Goal: Find contact information: Find contact information

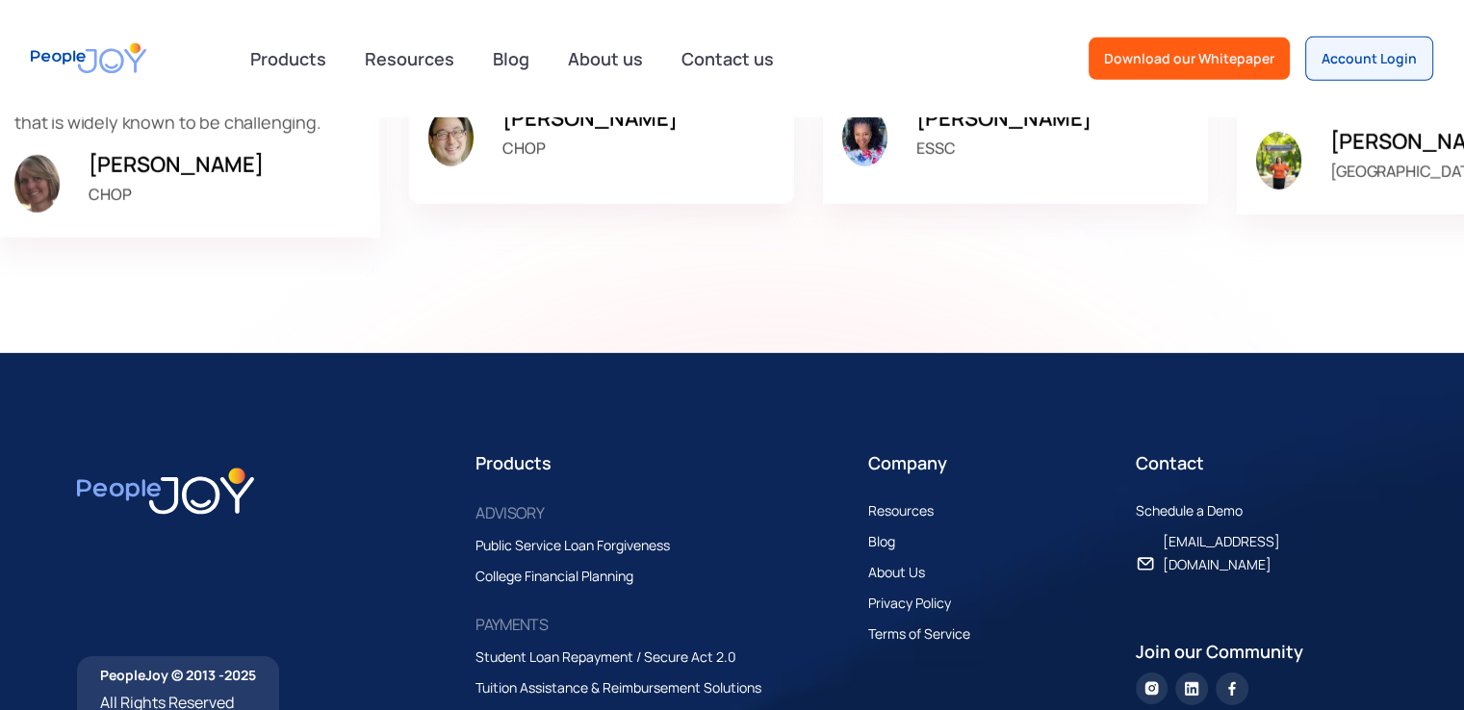
scroll to position [6077, 0]
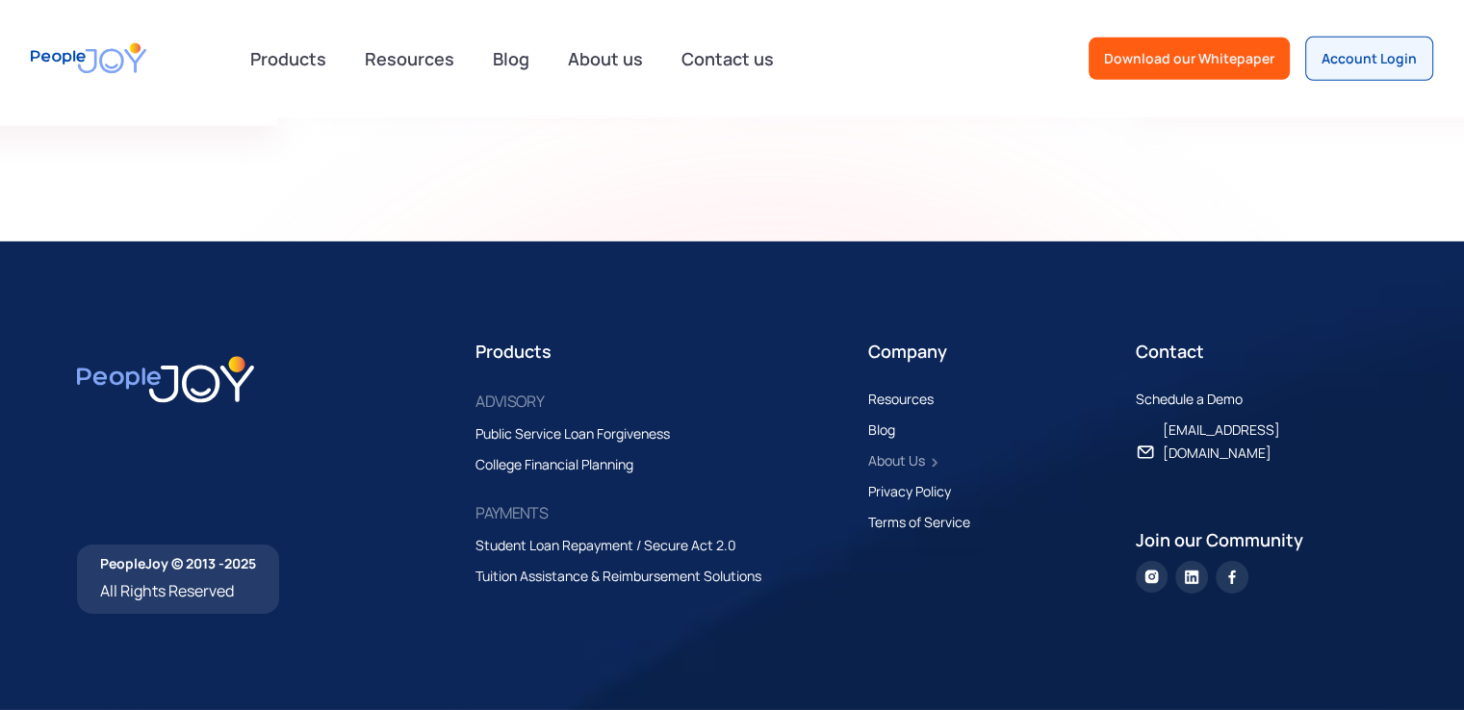
click at [908, 462] on div "About Us" at bounding box center [896, 460] width 57 height 23
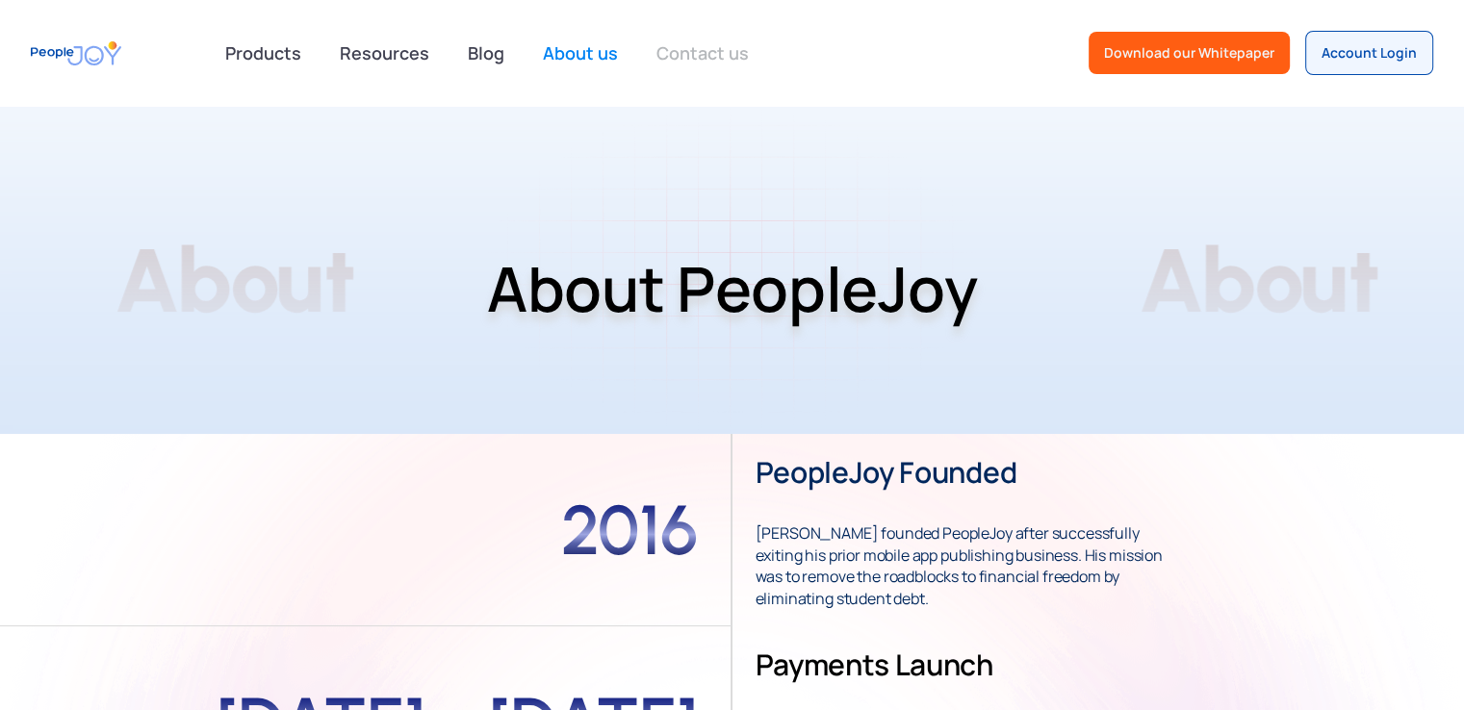
click at [717, 47] on link "Contact us" at bounding box center [702, 53] width 115 height 42
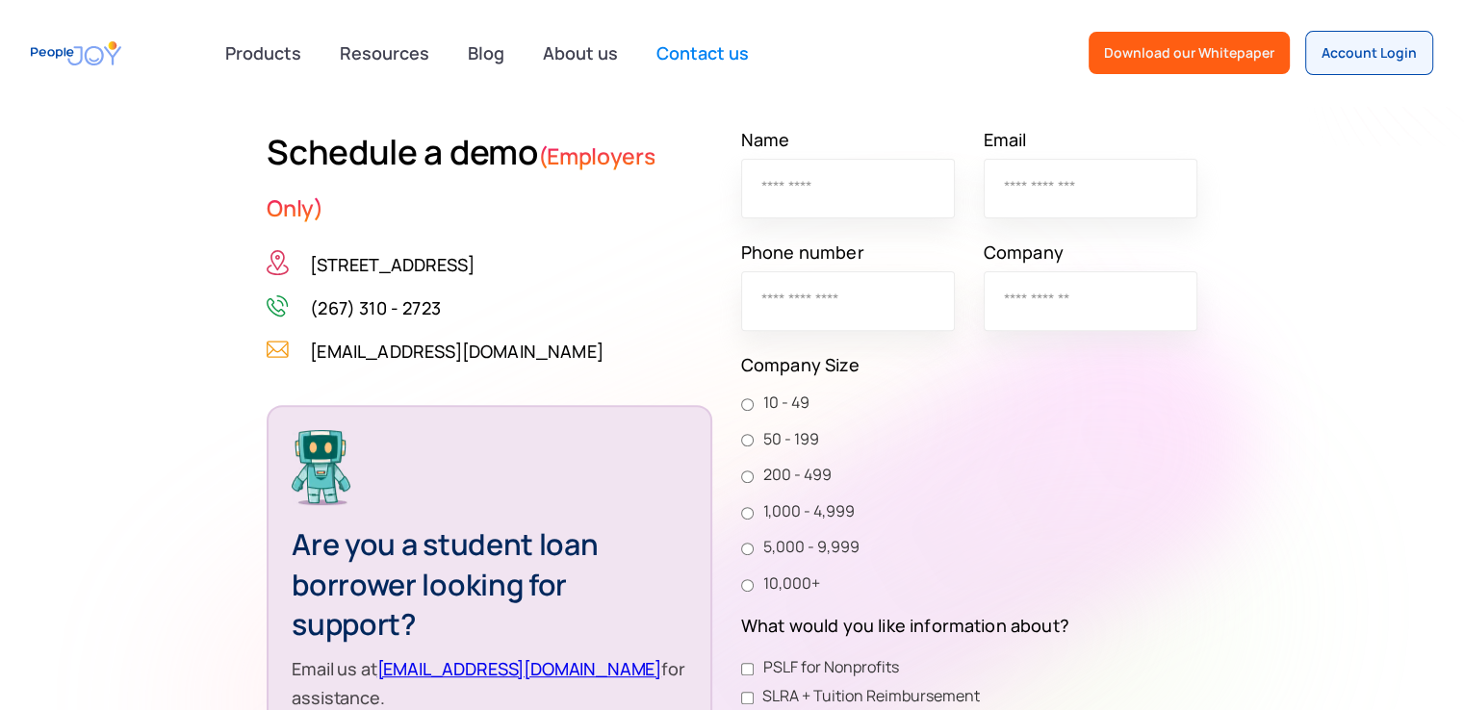
scroll to position [577, 0]
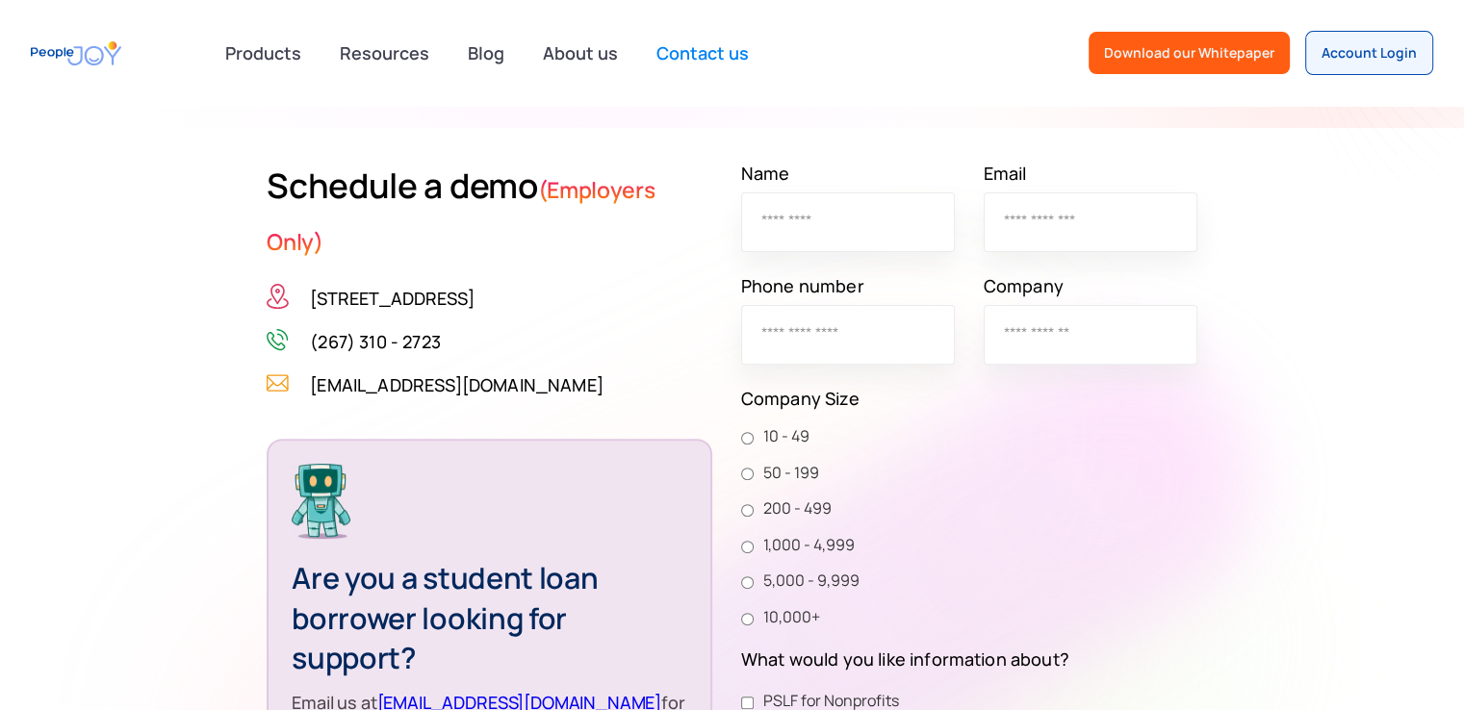
drag, startPoint x: 281, startPoint y: 297, endPoint x: 675, endPoint y: 303, distance: 394.6
click at [602, 303] on div "3675 Market St, Suite 200, Philadelphia, PA 19104" at bounding box center [435, 298] width 336 height 29
click at [485, 323] on div "3675 Market St, Suite 200, Philadelphia, PA 19104 (267) 310 - 2723 hello@people…" at bounding box center [435, 341] width 336 height 115
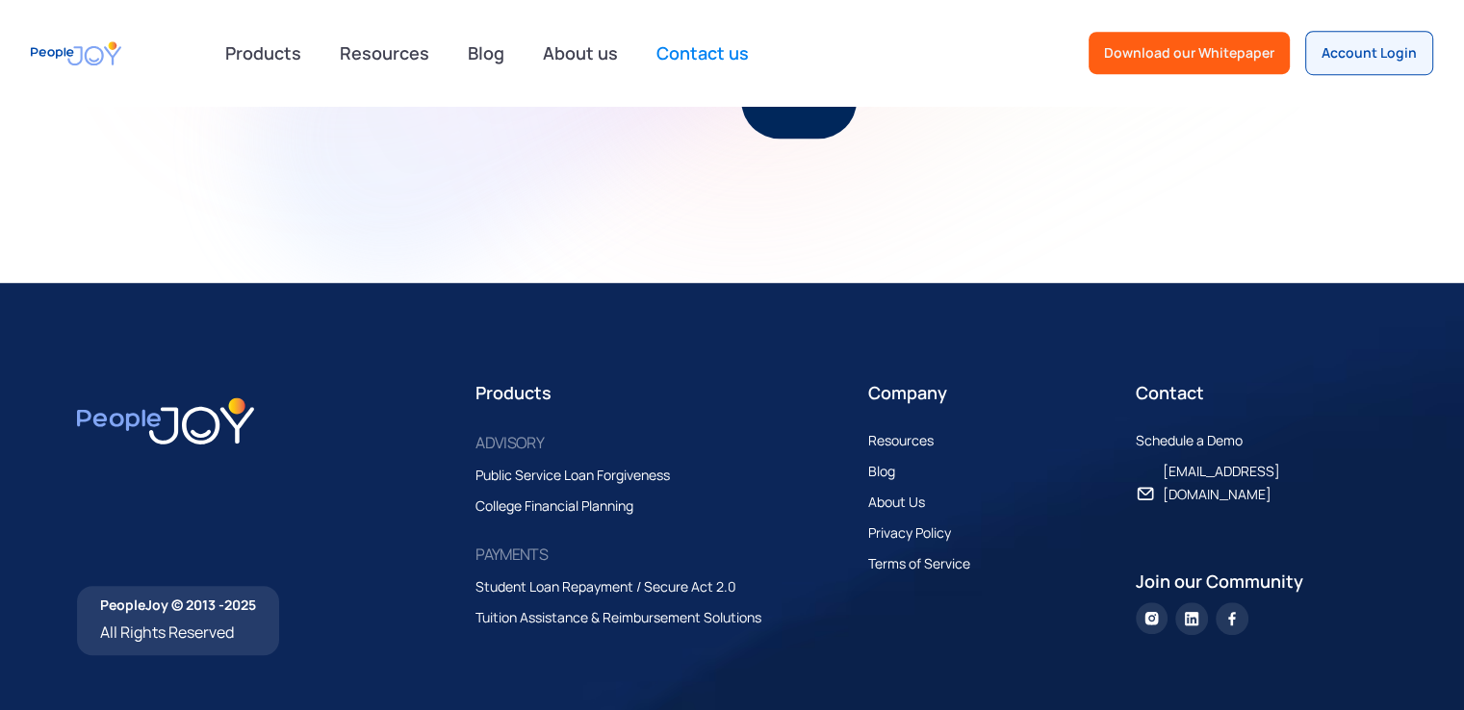
scroll to position [1392, 0]
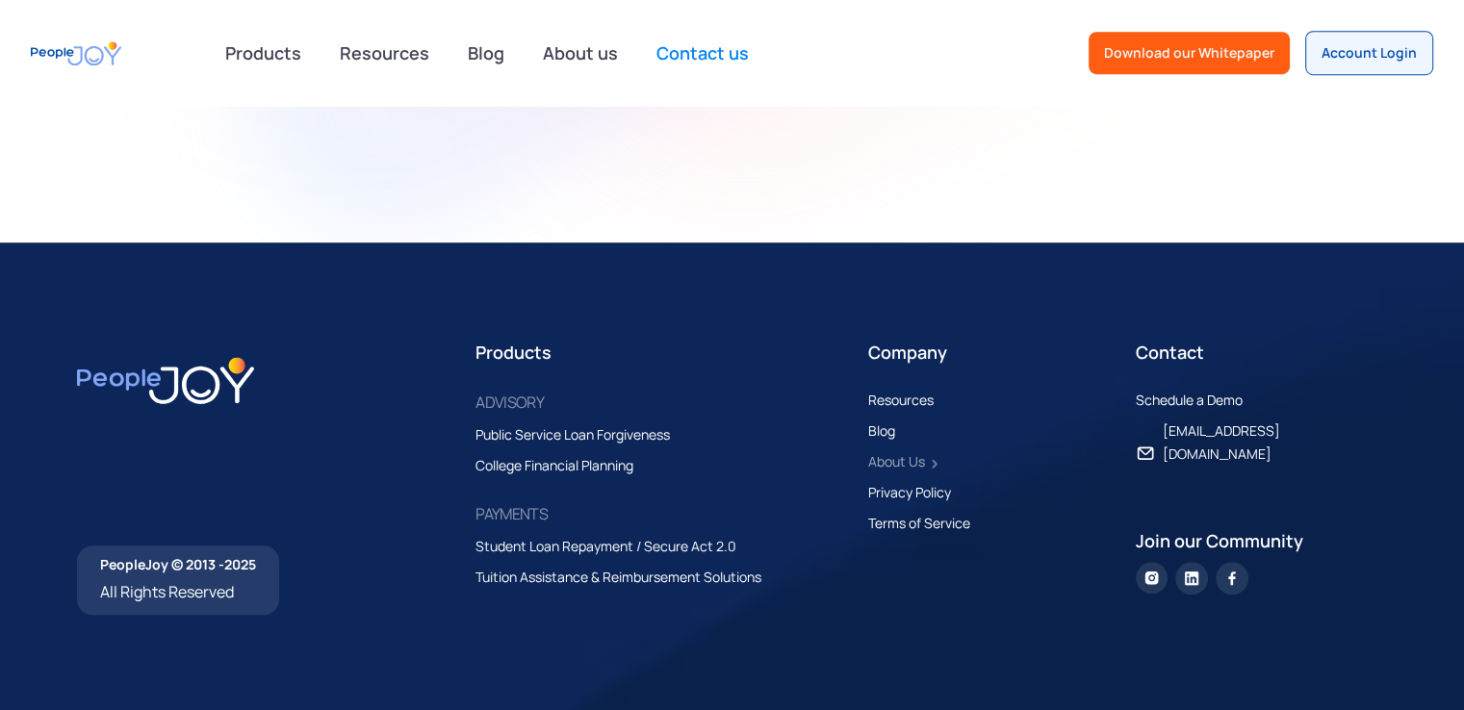
click at [902, 459] on div "About Us" at bounding box center [896, 461] width 57 height 23
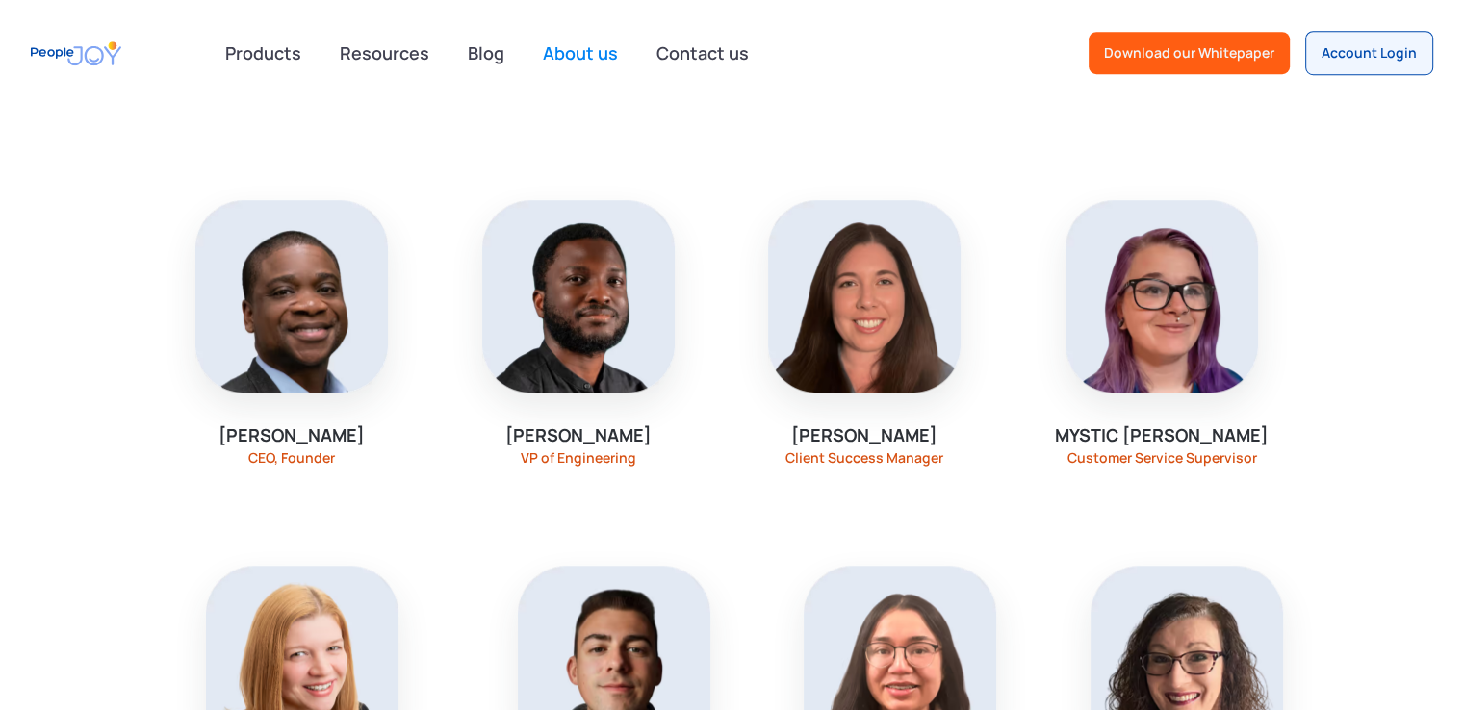
scroll to position [1443, 0]
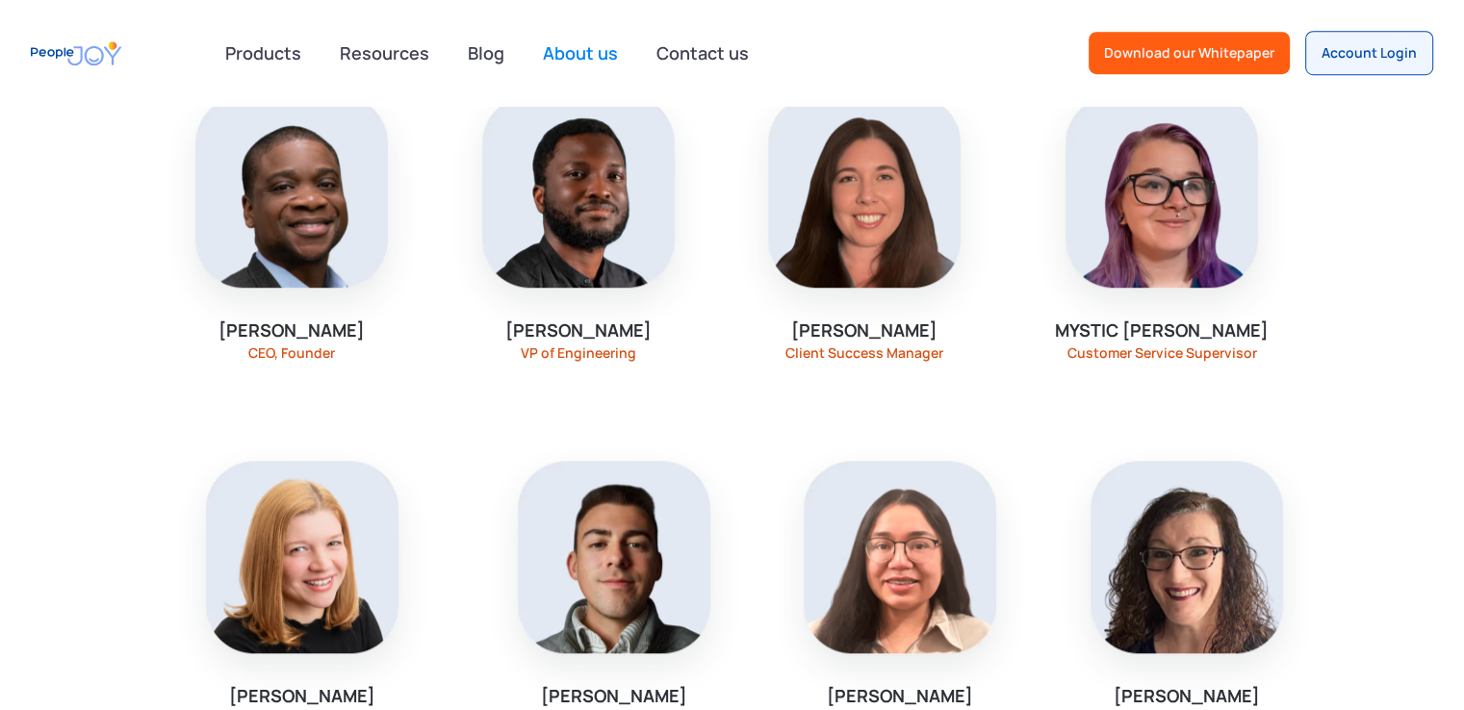
click at [324, 262] on img at bounding box center [291, 191] width 192 height 192
click at [711, 58] on link "Contact us" at bounding box center [702, 53] width 115 height 42
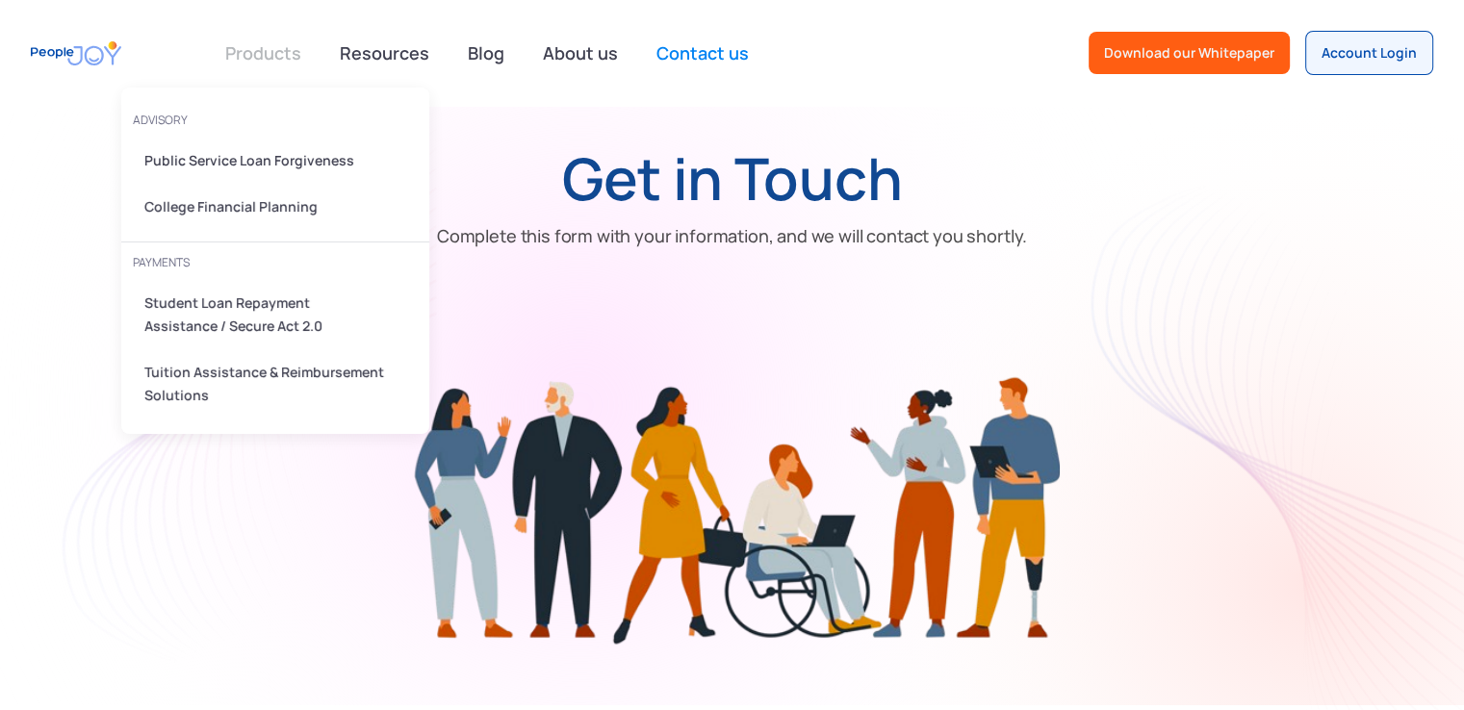
click at [254, 47] on link at bounding box center [263, 53] width 99 height 38
